Goal: Information Seeking & Learning: Learn about a topic

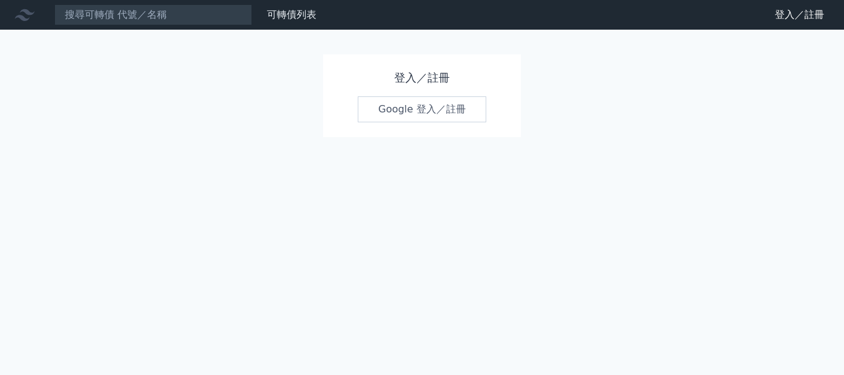
click at [437, 116] on link "Google 登入／註冊" at bounding box center [422, 109] width 129 height 26
click at [382, 110] on link "Google 登入／註冊" at bounding box center [422, 109] width 129 height 26
click at [422, 108] on link "Google 登入／註冊" at bounding box center [422, 109] width 129 height 26
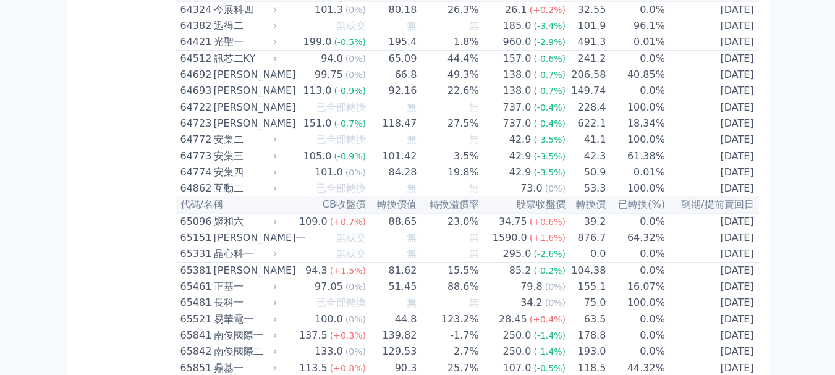
scroll to position [5219, 0]
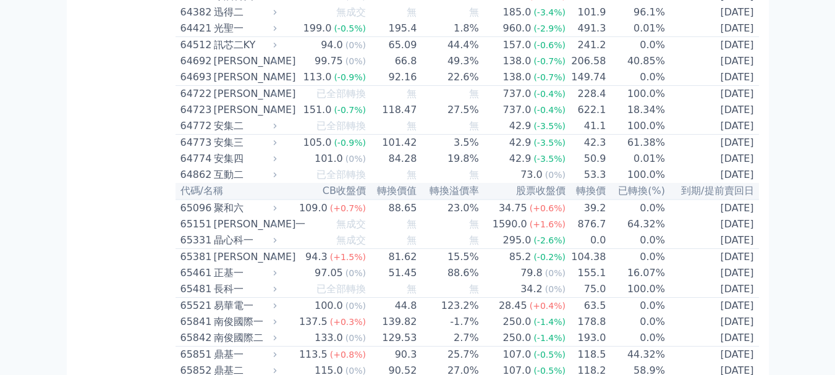
drag, startPoint x: 142, startPoint y: 315, endPoint x: 150, endPoint y: 311, distance: 8.6
drag, startPoint x: 164, startPoint y: 276, endPoint x: 237, endPoint y: 279, distance: 72.4
